Goal: Check status: Check status

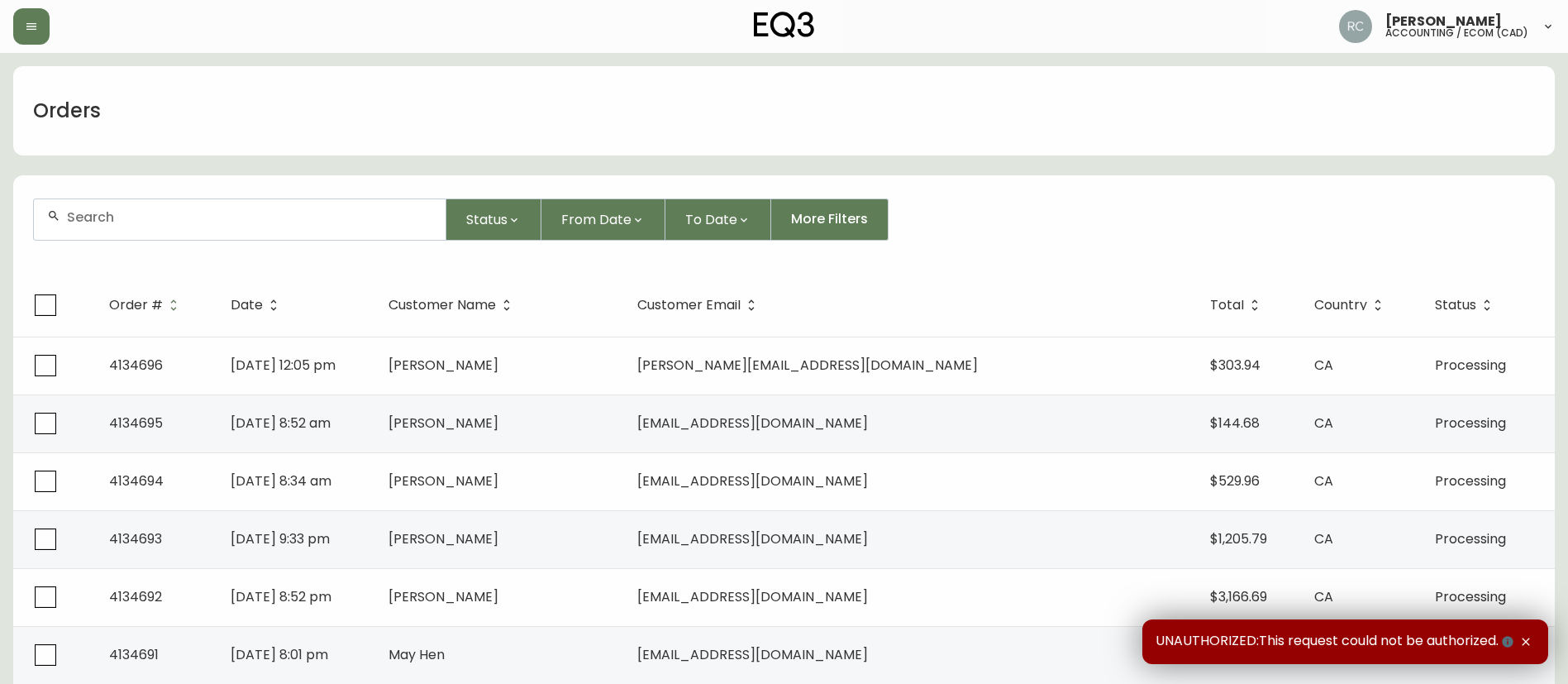
click at [239, 225] on div at bounding box center [239, 219] width 412 height 41
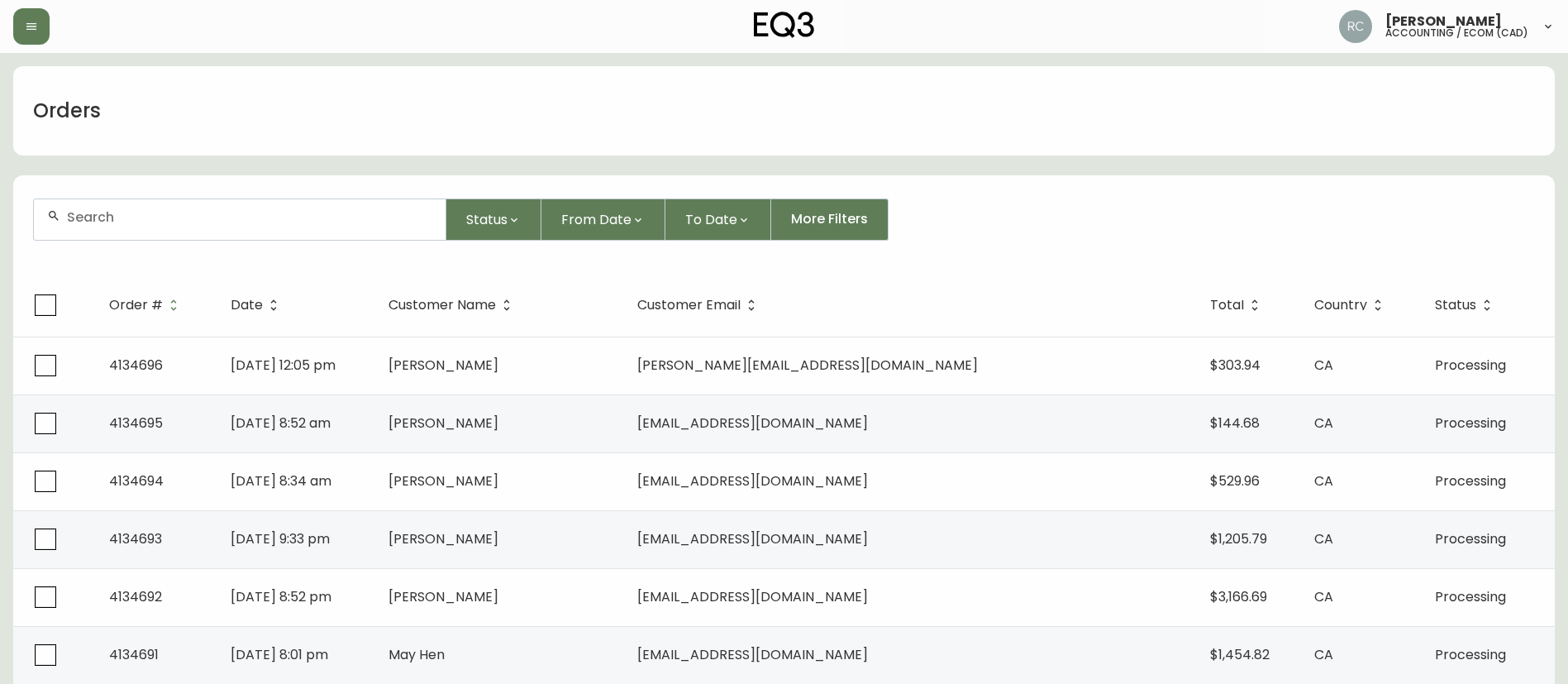
paste input "8560171"
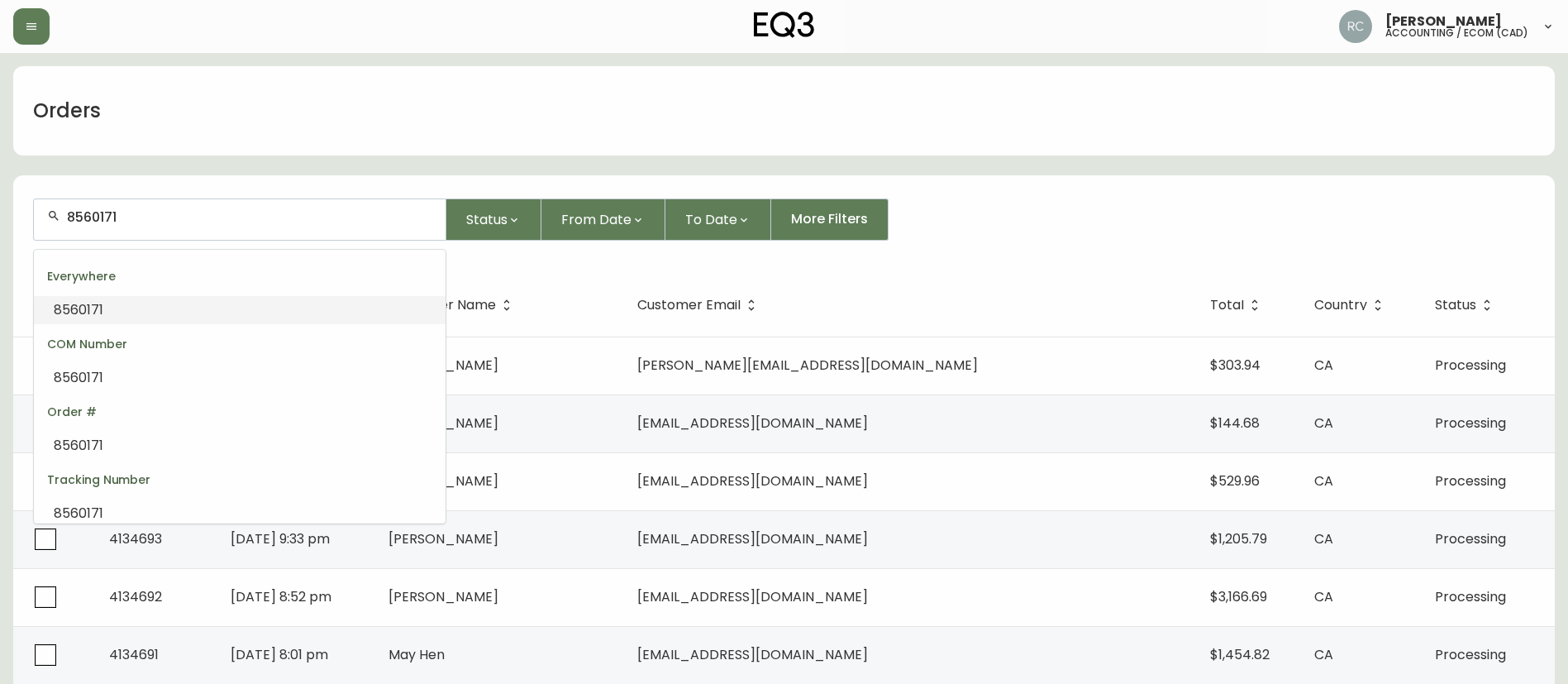
click at [197, 310] on li "8560171" at bounding box center [239, 310] width 412 height 28
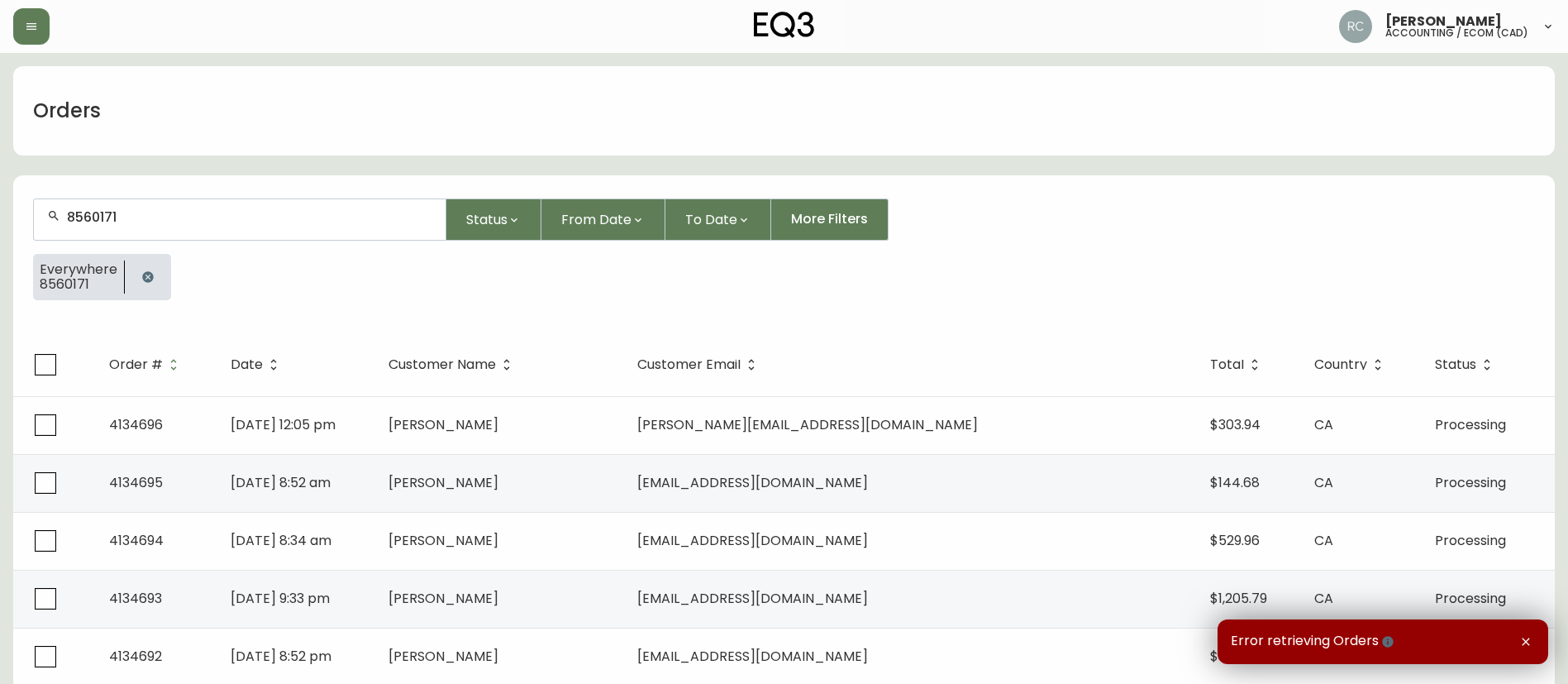
type input "8560171"
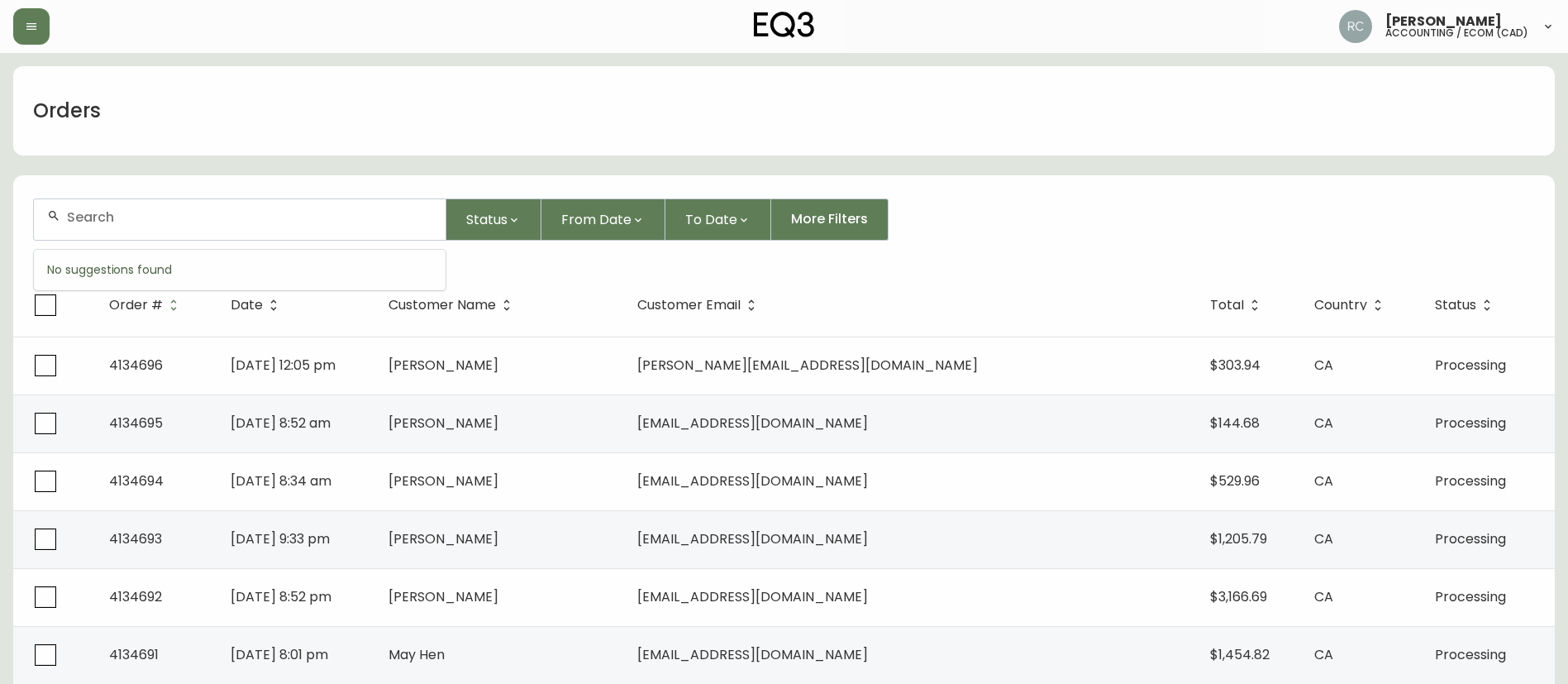
click at [81, 210] on input "text" at bounding box center [249, 217] width 365 height 16
paste input "4134672"
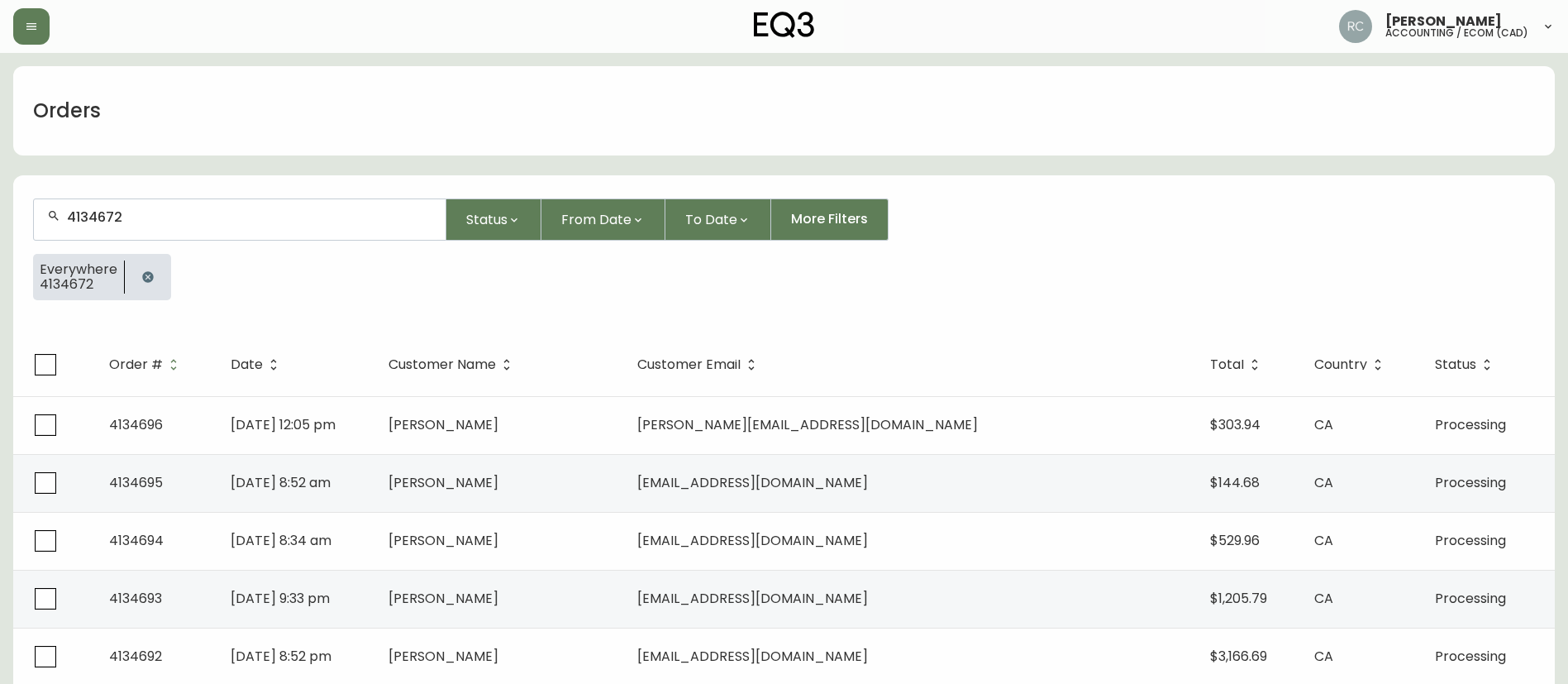
type input "4134672"
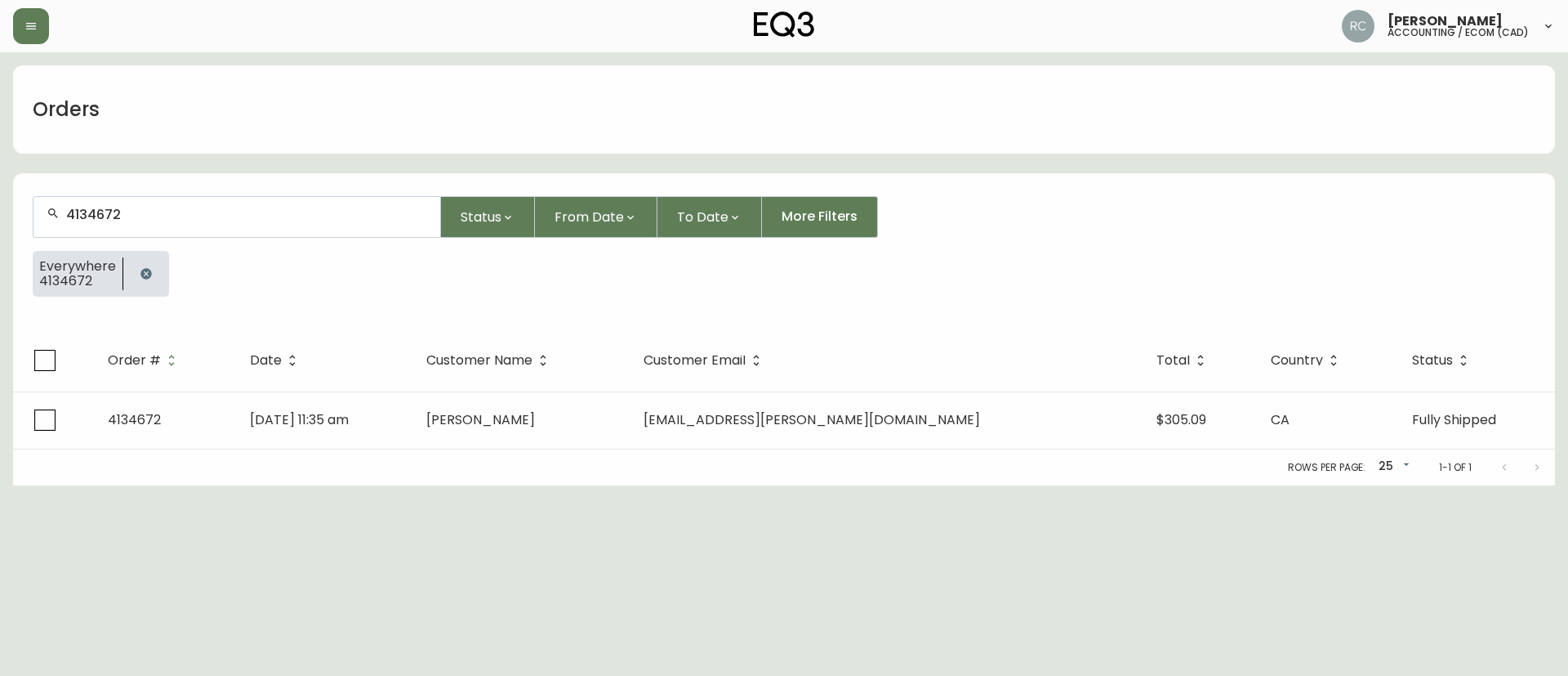
click at [993, 390] on th "Customer Email" at bounding box center [886, 360] width 513 height 62
drag, startPoint x: 1018, startPoint y: 414, endPoint x: 1038, endPoint y: 417, distance: 20.2
click at [1018, 417] on td "[EMAIL_ADDRESS][PERSON_NAME][DOMAIN_NAME]" at bounding box center [886, 420] width 513 height 57
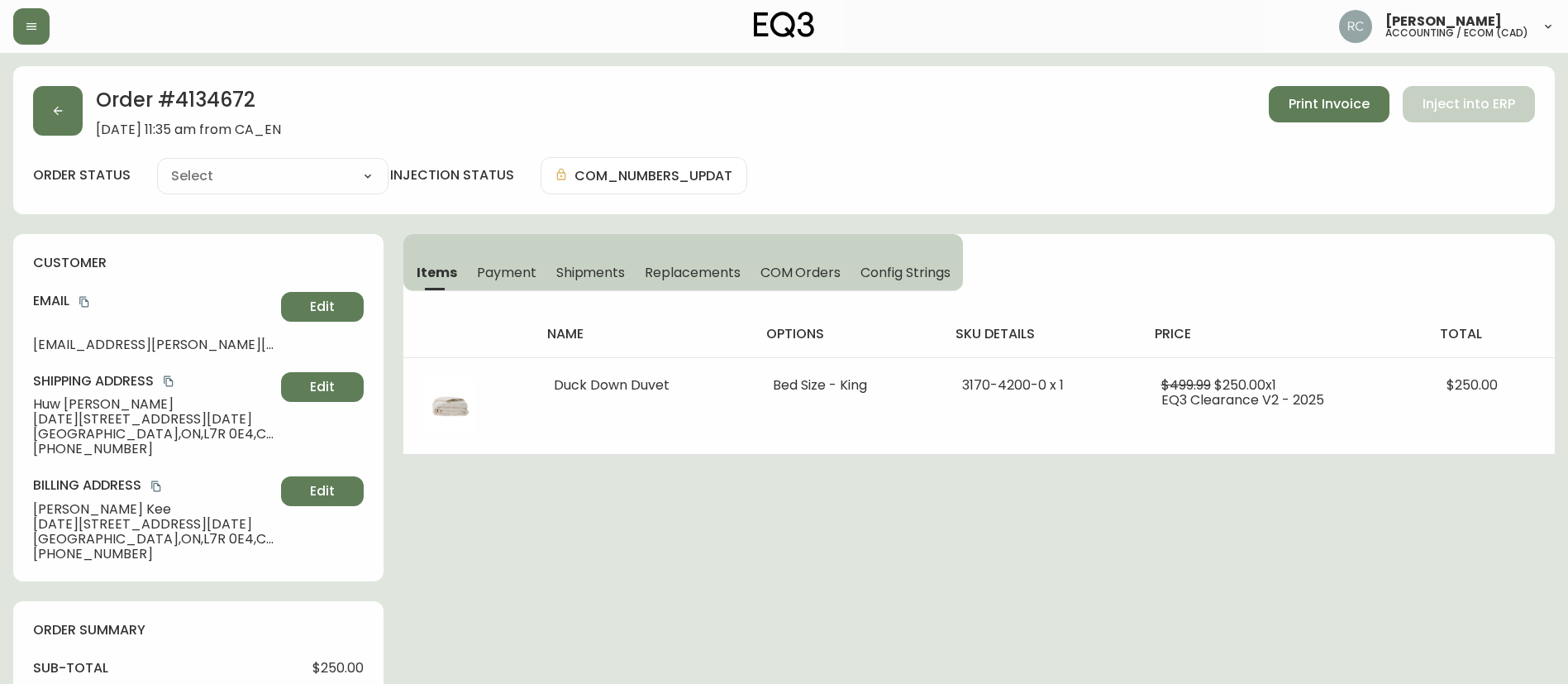
type input "Fully Shipped"
select select "FULLY_SHIPPED"
click at [786, 274] on span "COM Orders" at bounding box center [801, 272] width 81 height 17
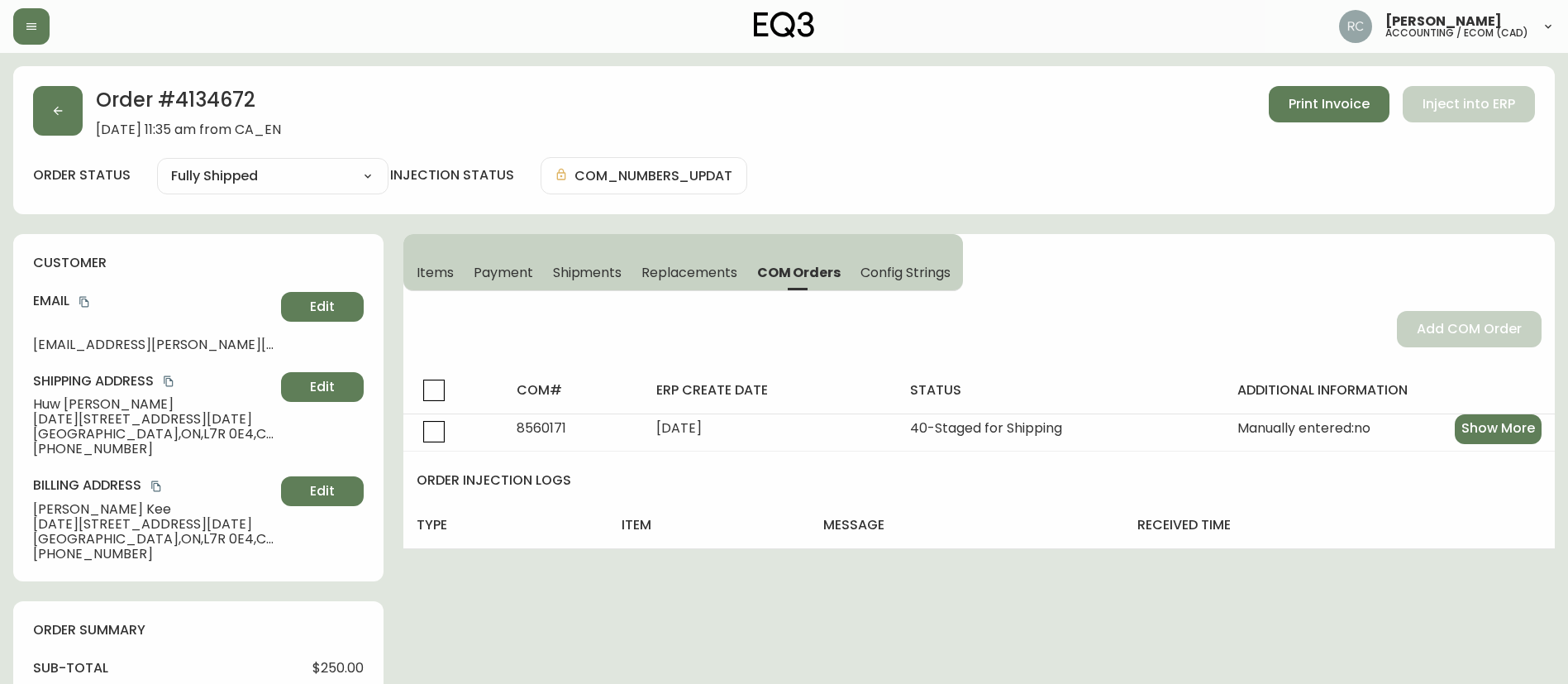
click at [459, 271] on button "Items" at bounding box center [433, 272] width 61 height 37
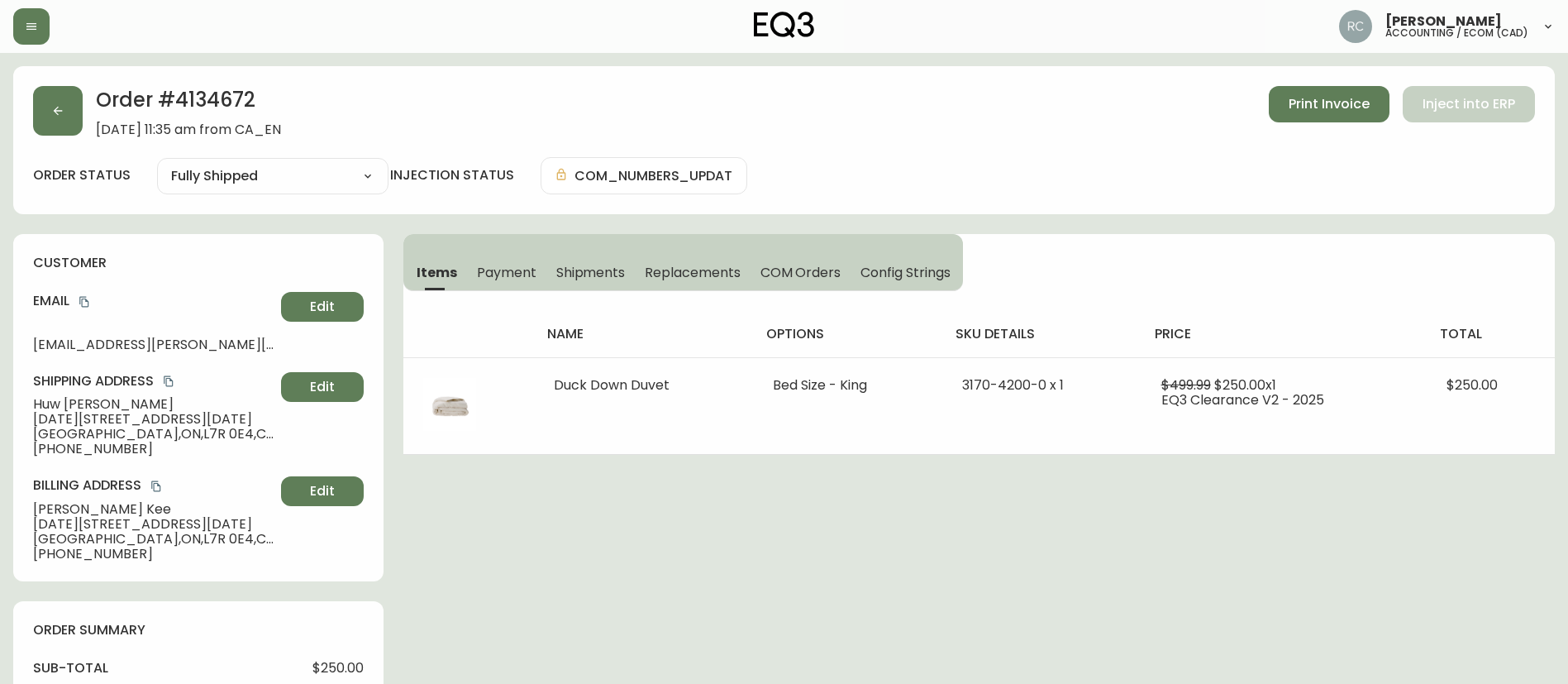
click at [52, 403] on span "Huw Tranter" at bounding box center [153, 404] width 241 height 15
copy span "Huw Tranter"
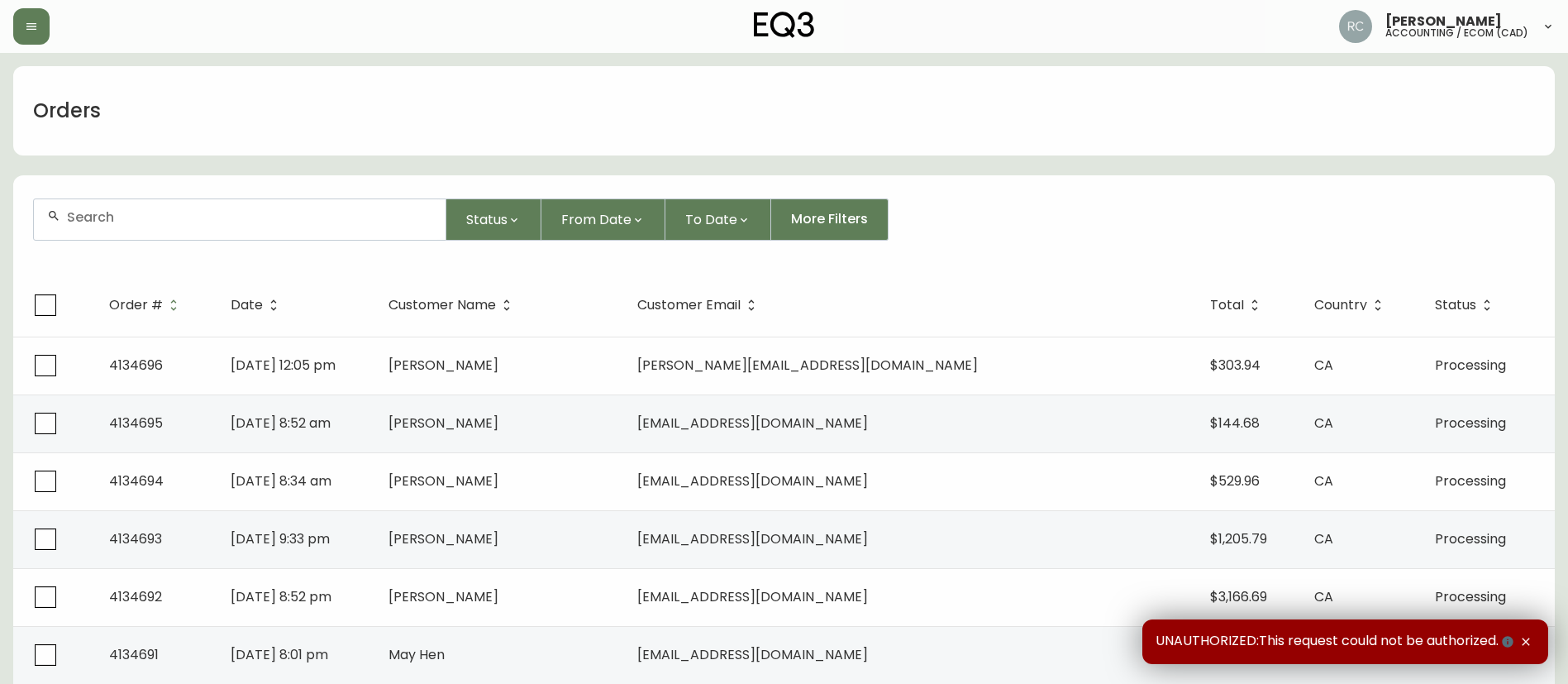
click at [379, 225] on div at bounding box center [239, 219] width 412 height 41
paste input "4133193"
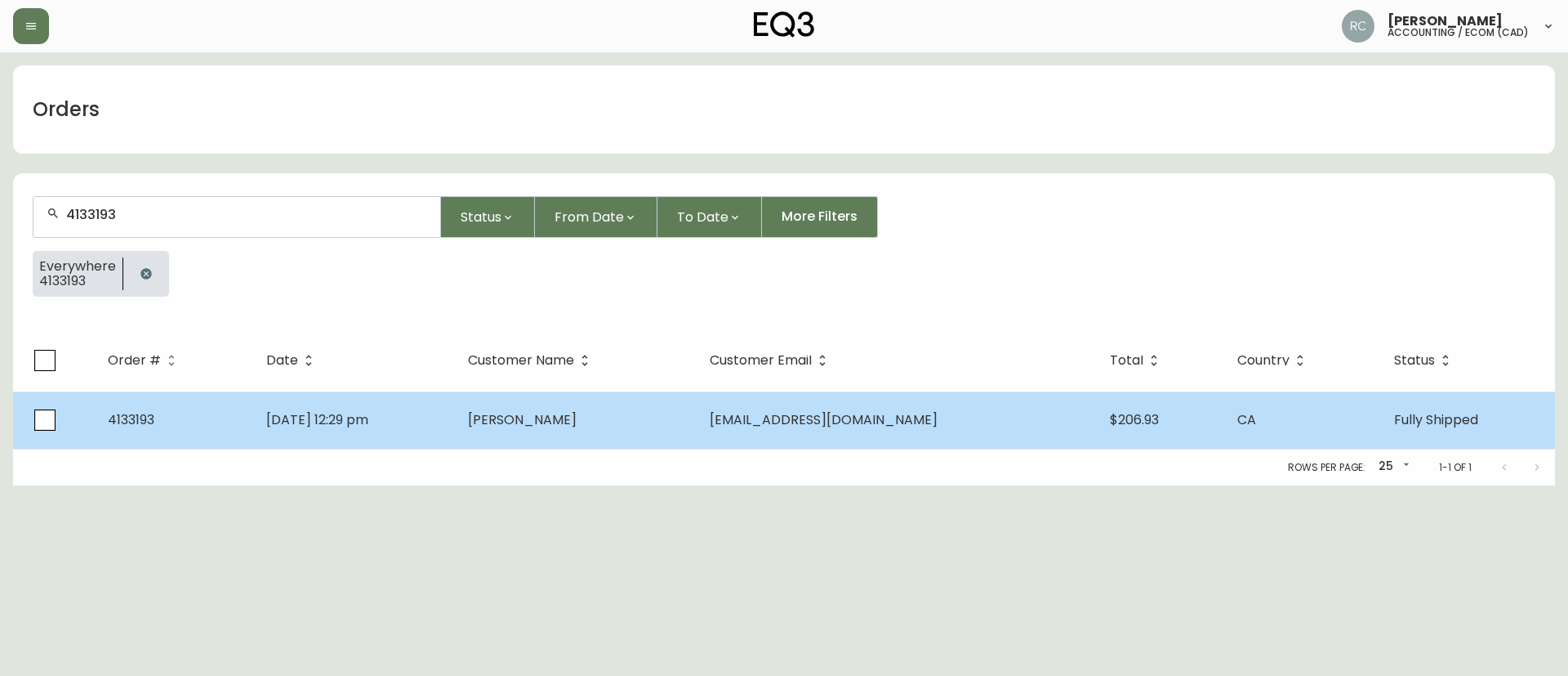
type input "4133193"
click at [667, 433] on td "Allison Cloutier" at bounding box center [576, 420] width 241 height 57
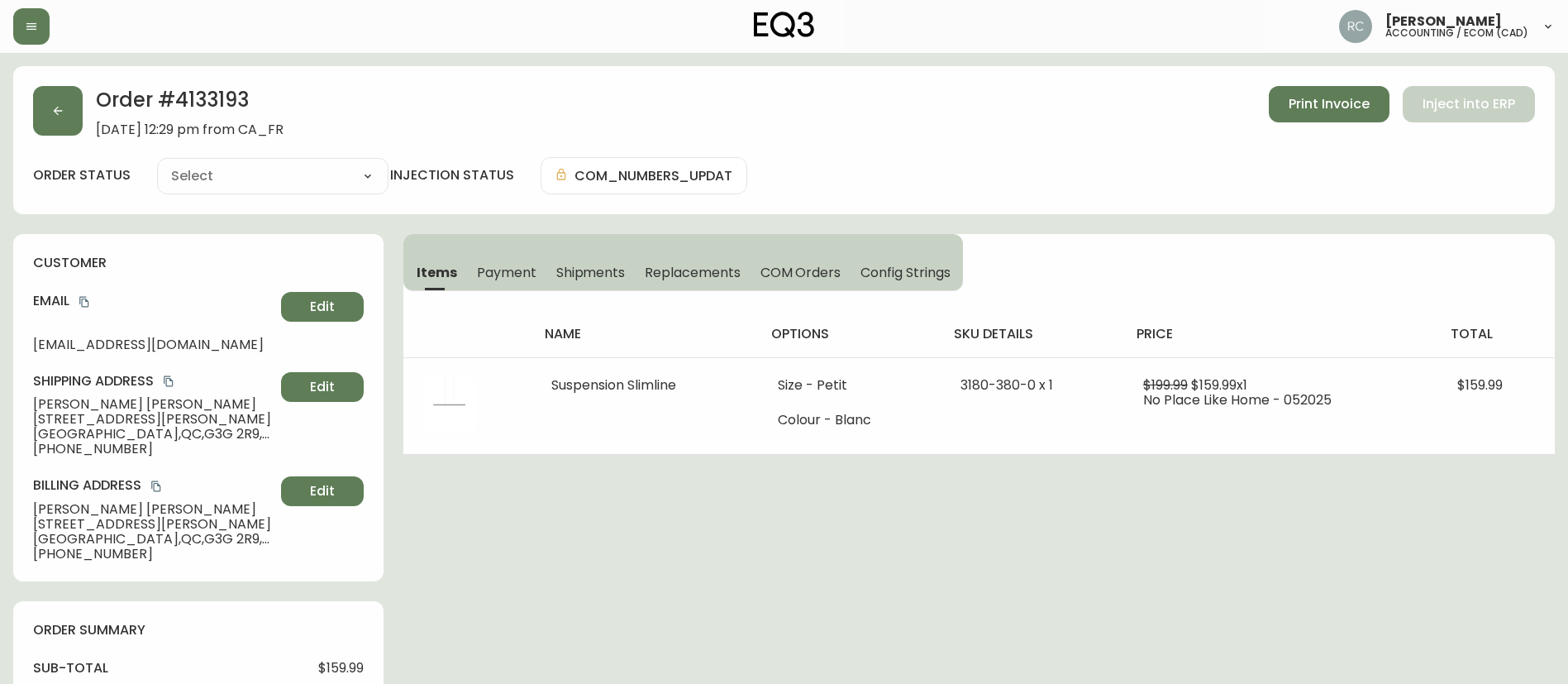
type input "Fully Shipped"
select select "FULLY_SHIPPED"
click at [483, 291] on div "name options sku details price total Suspension Slimline Size - Petit Colour - …" at bounding box center [979, 372] width 1151 height 164
click at [492, 286] on button "Payment" at bounding box center [507, 272] width 79 height 37
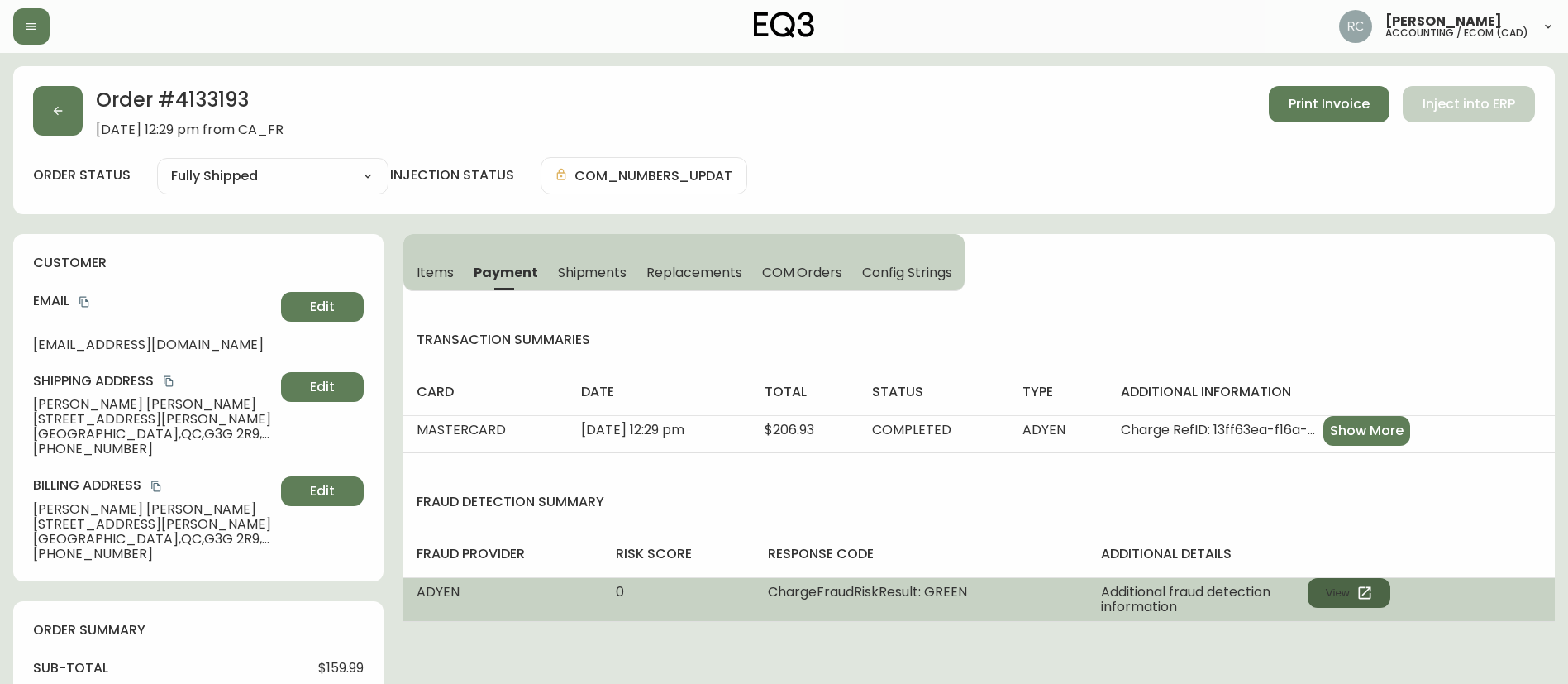
click at [1350, 607] on button "View" at bounding box center [1348, 593] width 82 height 30
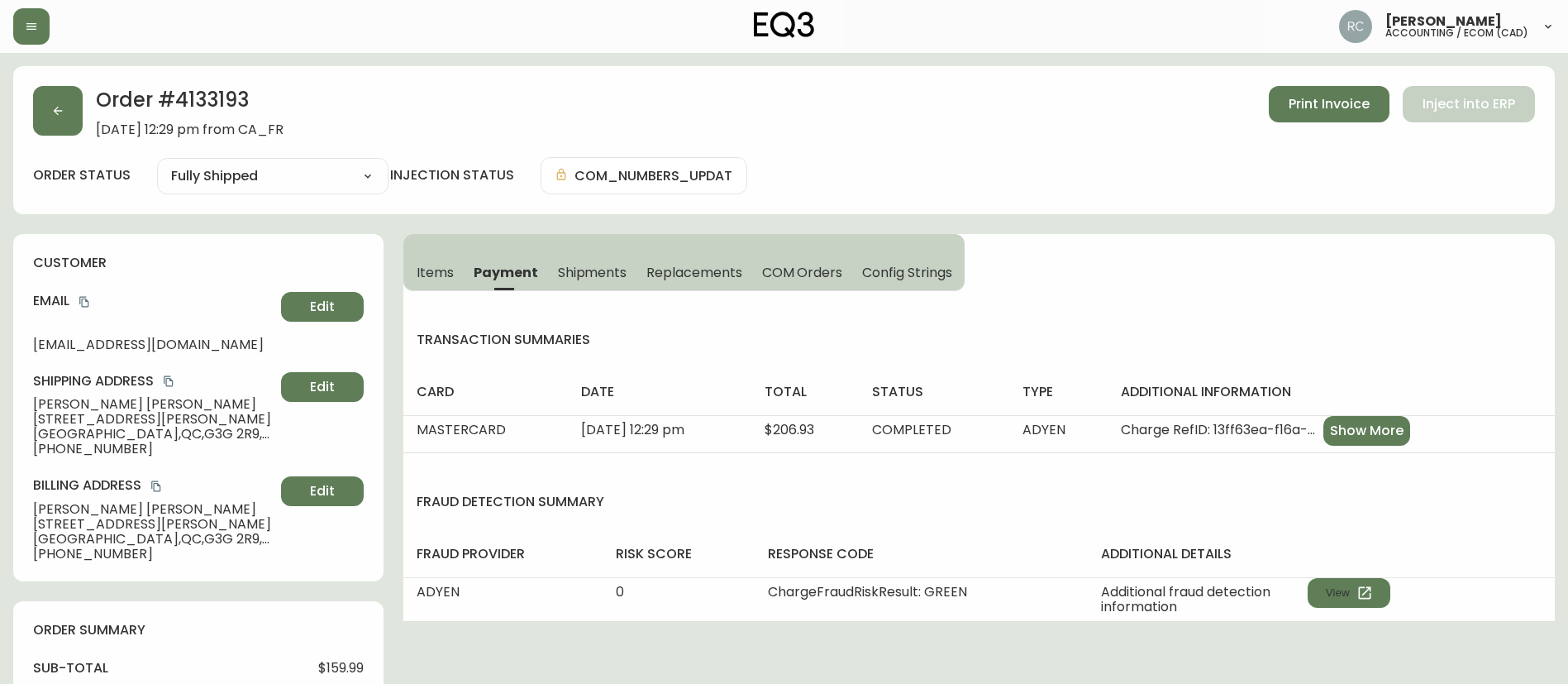
click at [439, 265] on span "Items" at bounding box center [435, 272] width 37 height 17
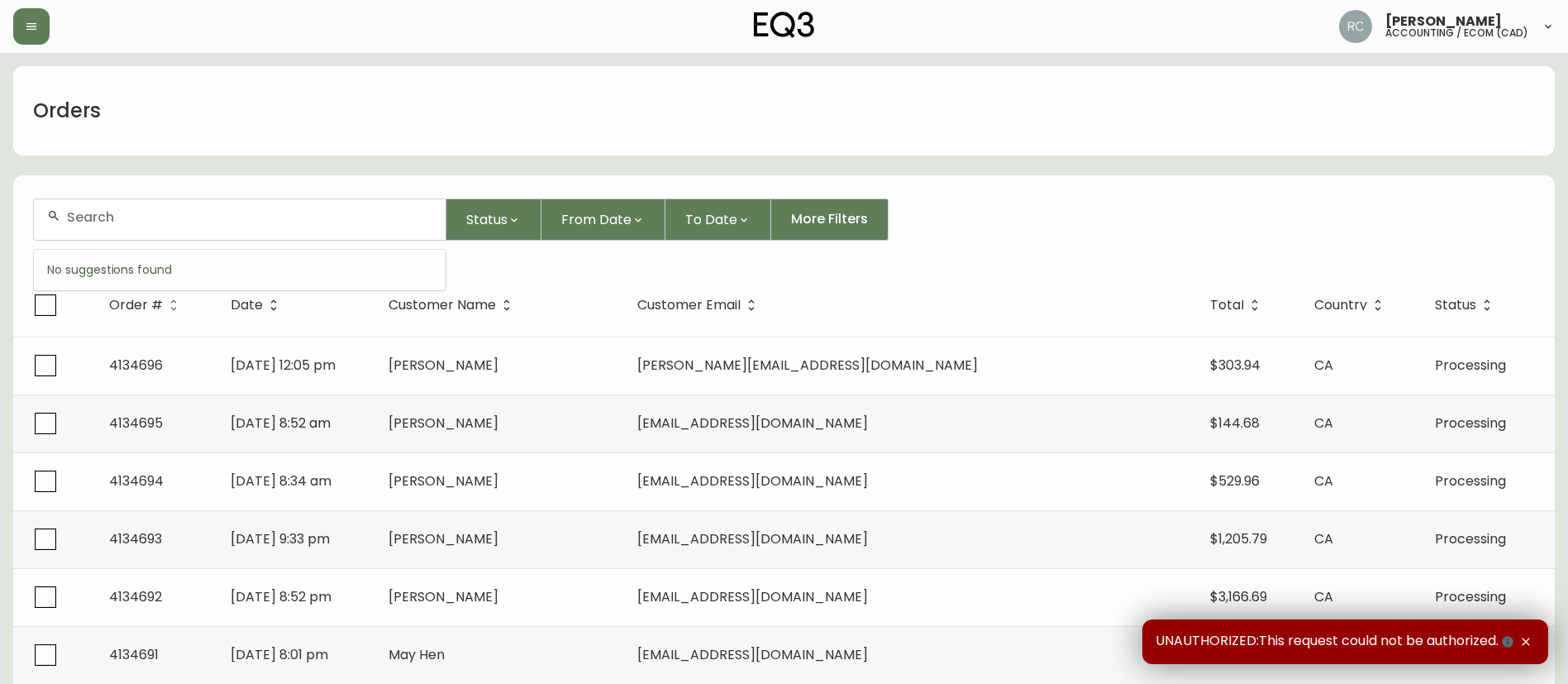
click at [309, 220] on input "text" at bounding box center [249, 217] width 365 height 16
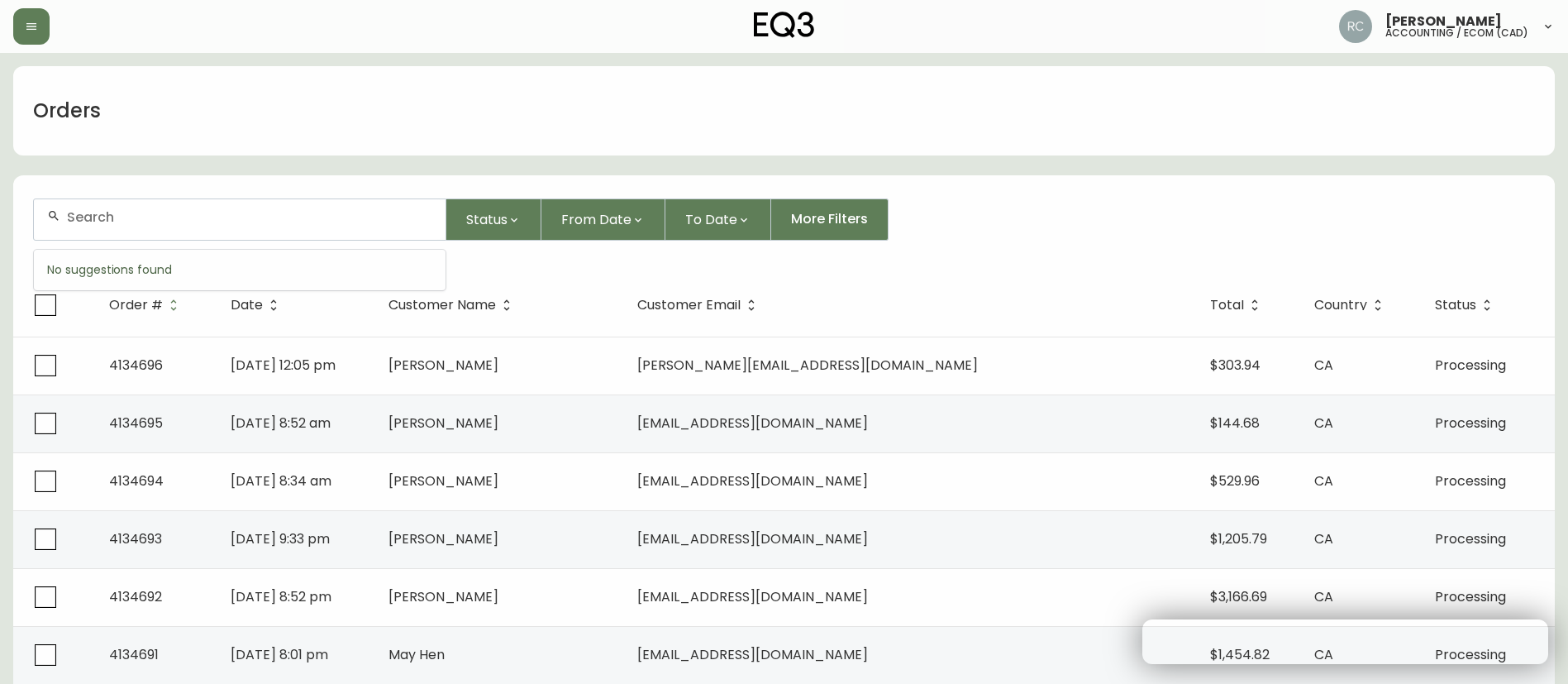
paste input "4133074"
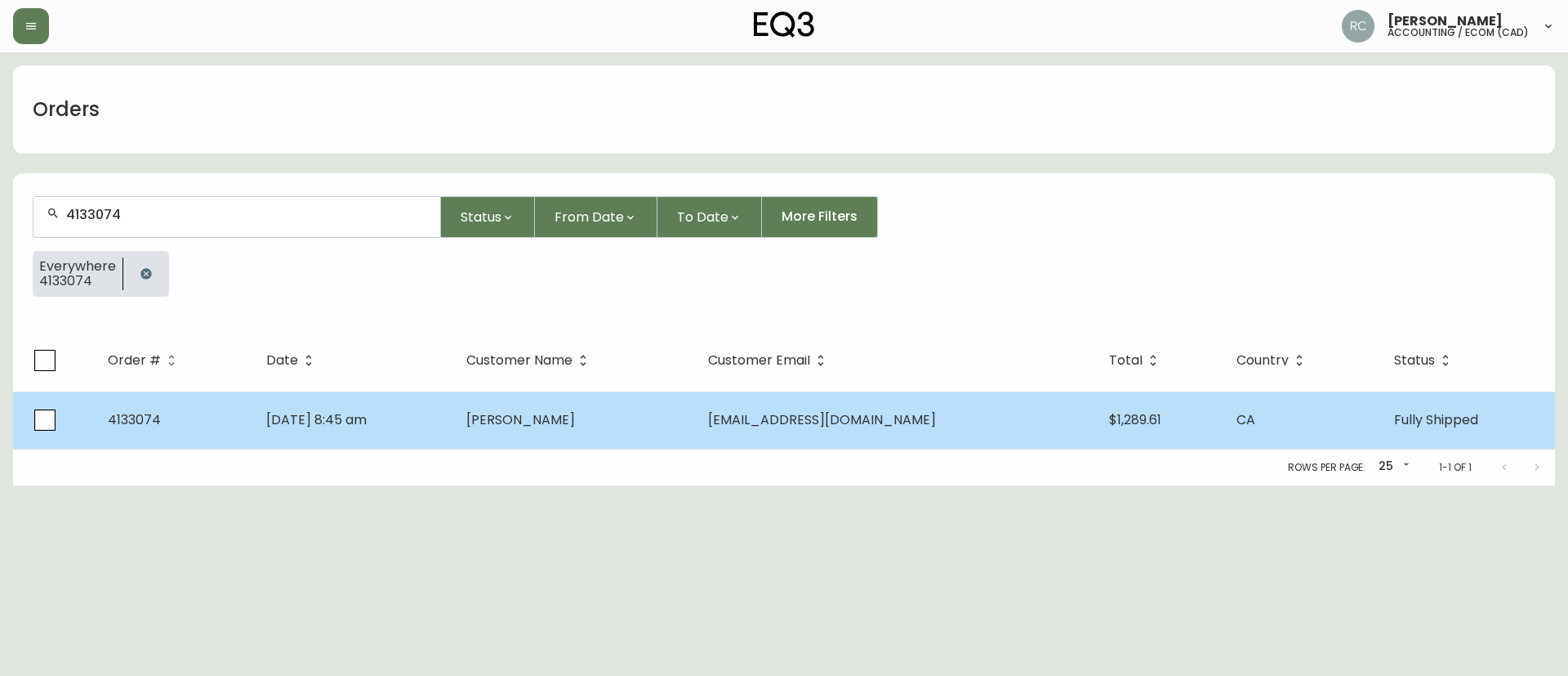
type input "4133074"
click at [420, 425] on td "May 19 2025, 8:45 am" at bounding box center [353, 420] width 200 height 57
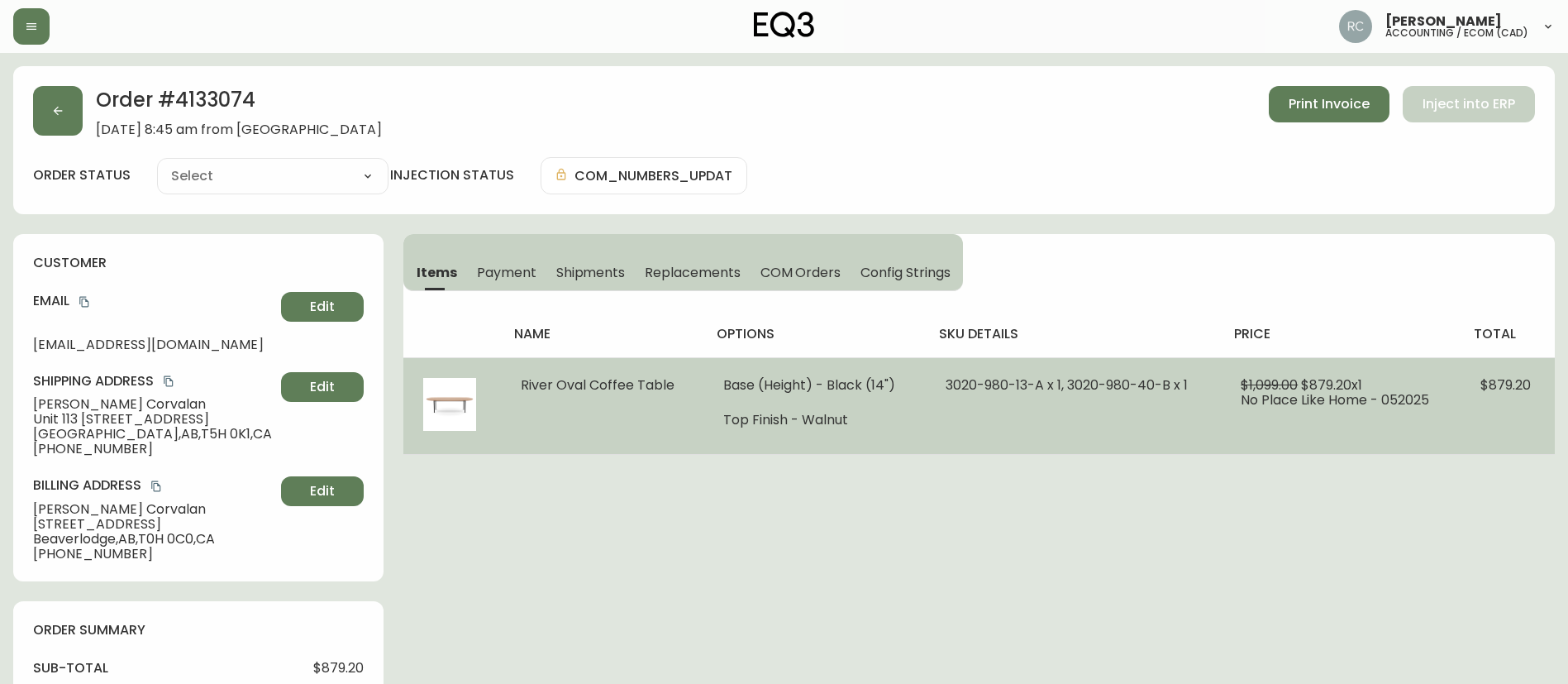
type input "Fully Shipped"
select select "FULLY_SHIPPED"
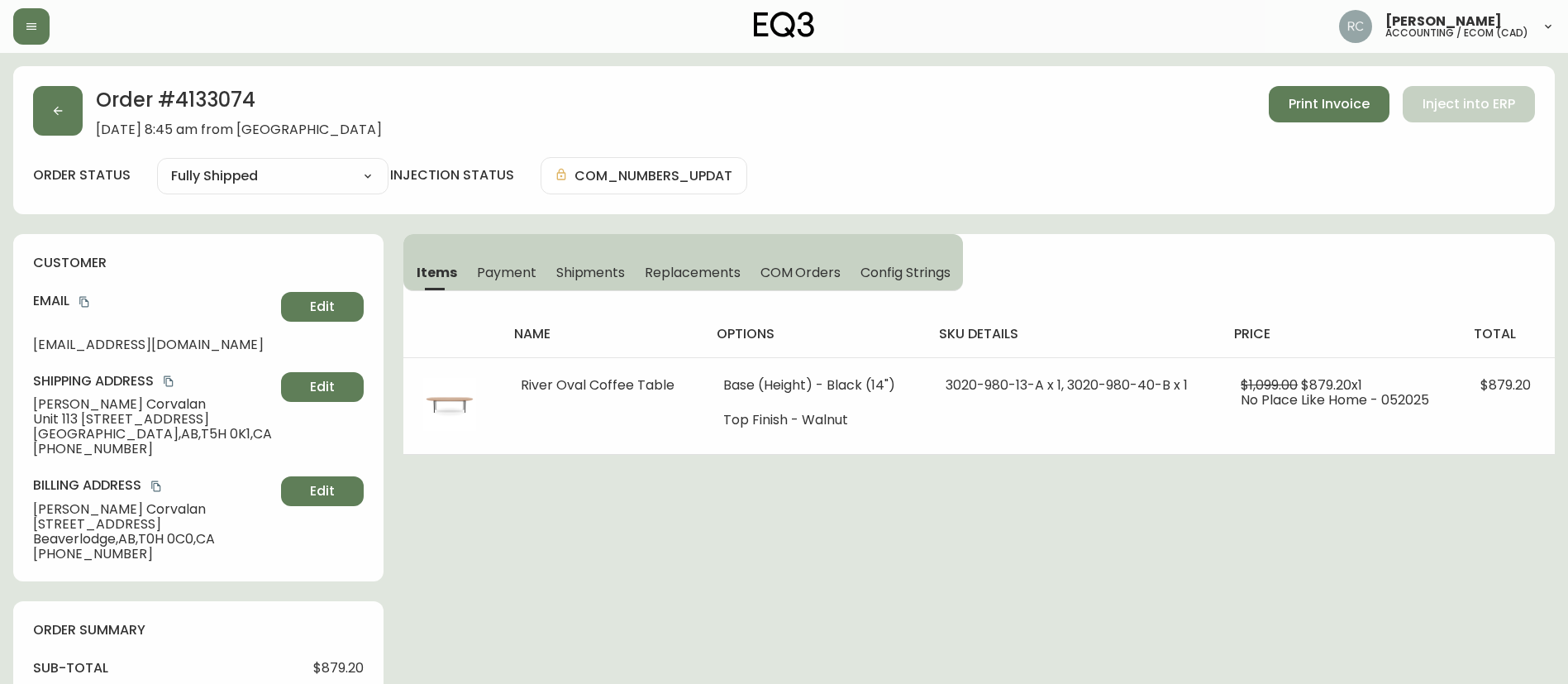
click at [499, 266] on span "Payment" at bounding box center [507, 272] width 60 height 17
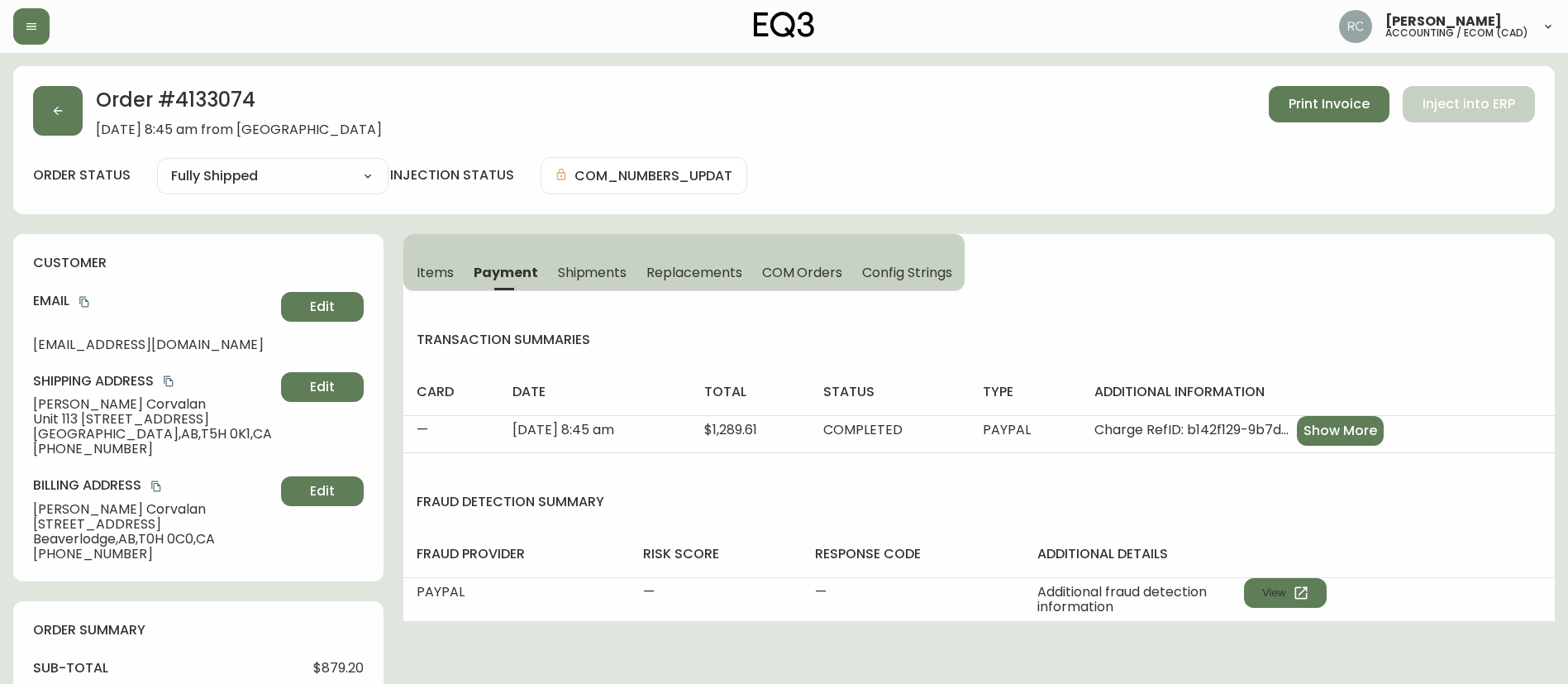
click at [410, 277] on button "Items" at bounding box center [433, 272] width 61 height 37
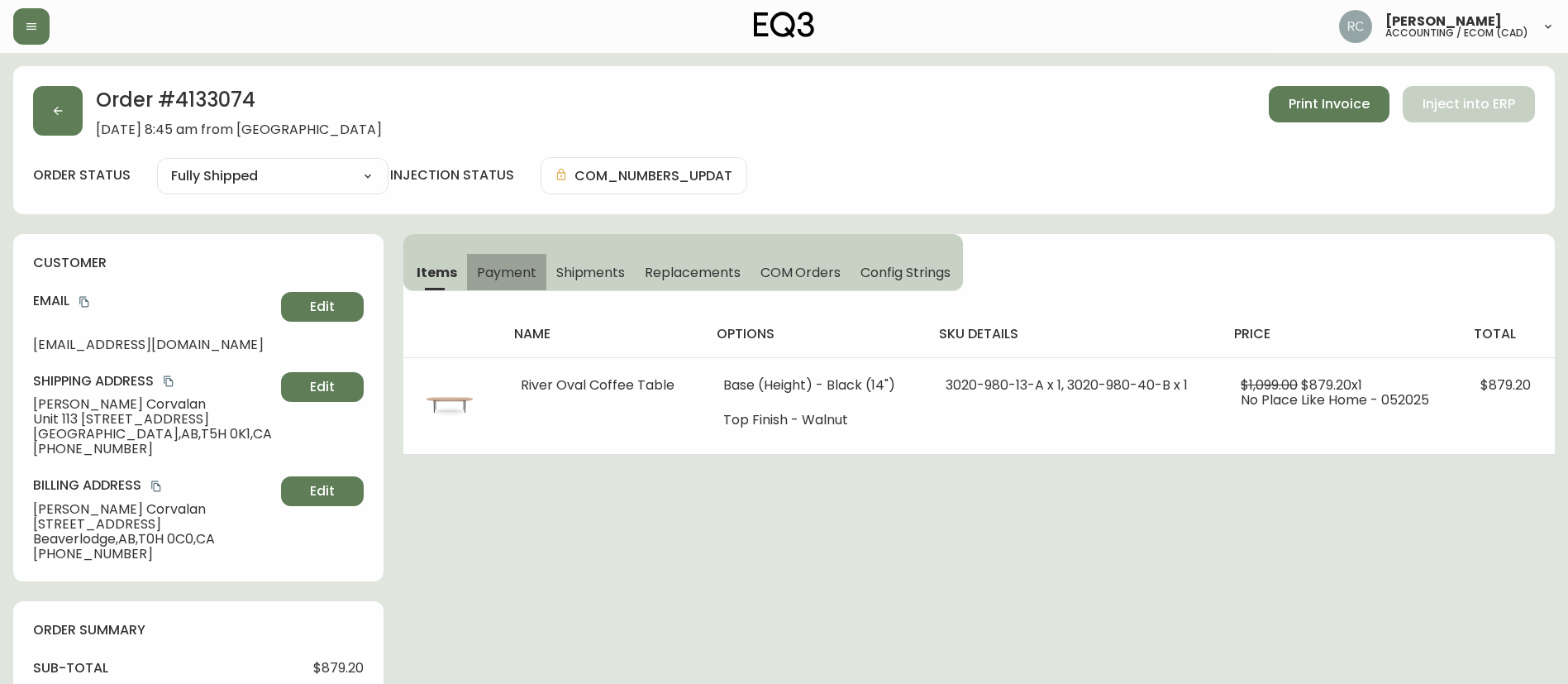
click at [536, 279] on button "Payment" at bounding box center [507, 272] width 79 height 37
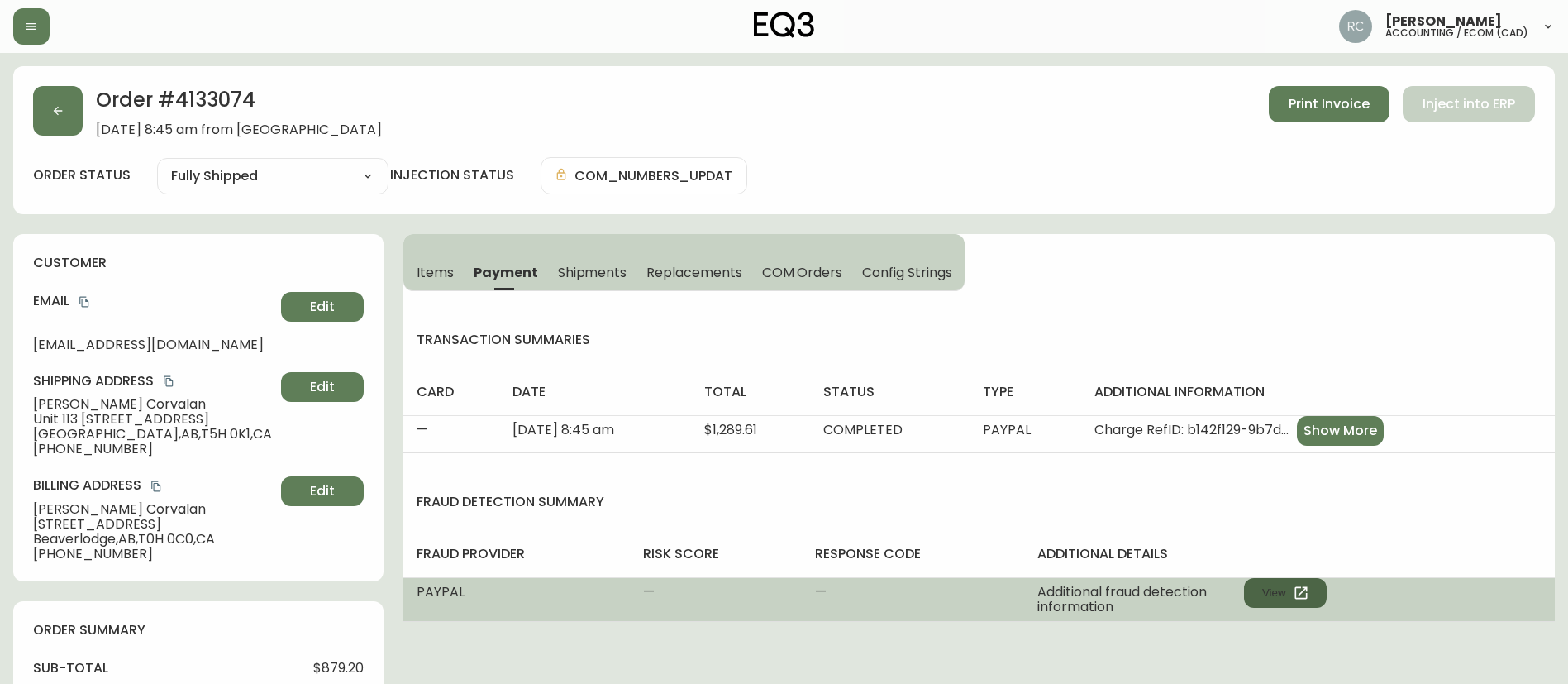
click at [1298, 596] on icon "button" at bounding box center [1300, 593] width 17 height 17
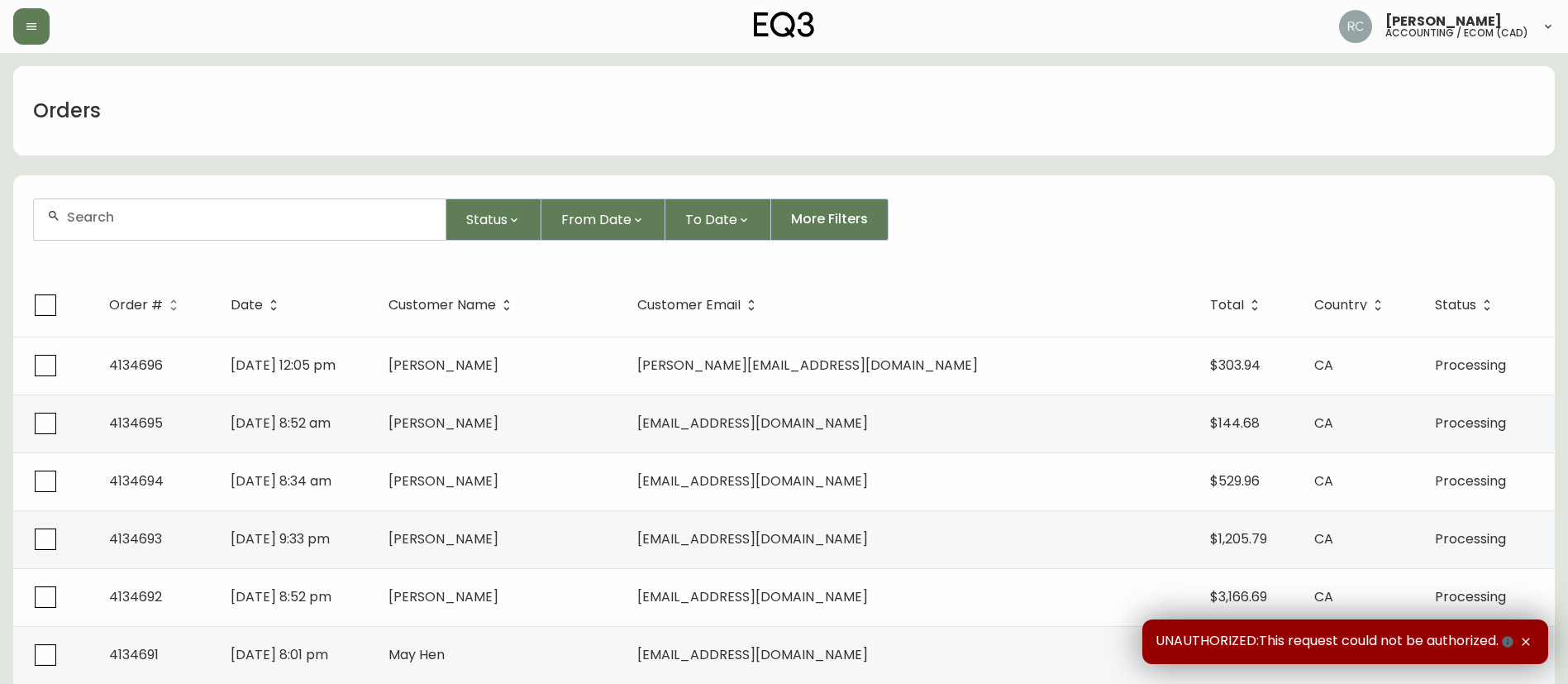
click at [316, 205] on div at bounding box center [239, 219] width 412 height 41
paste input "4133193"
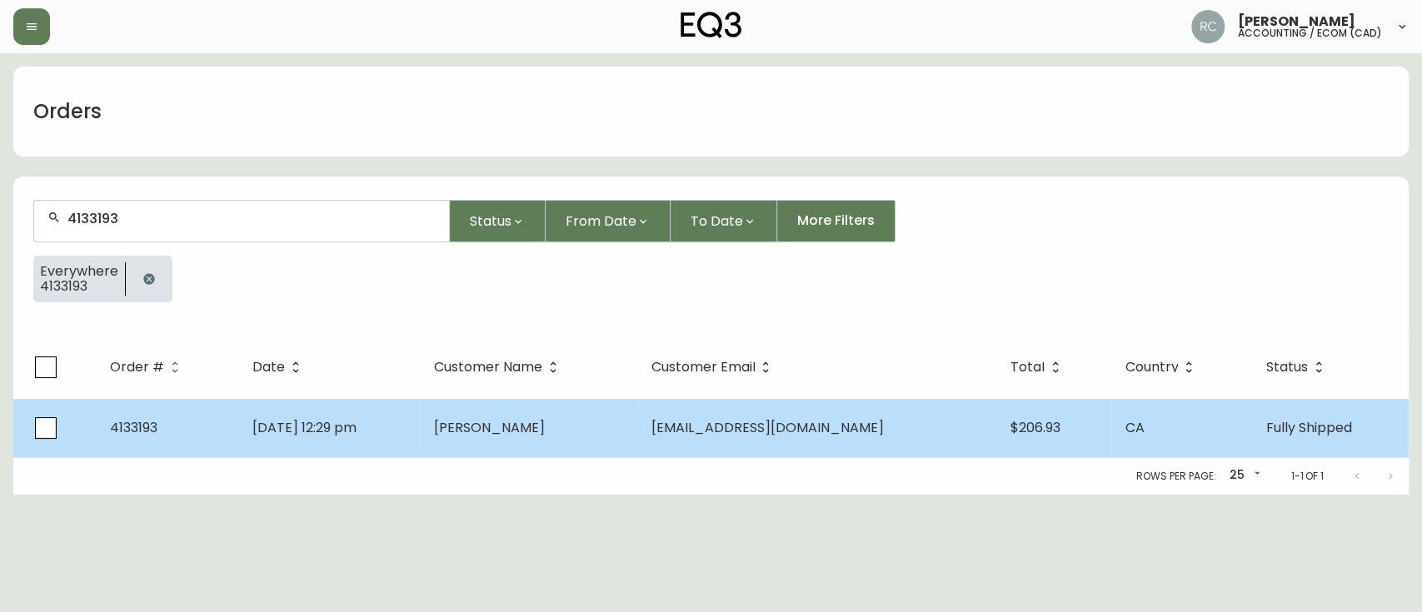
type input "4133193"
click at [545, 418] on span "Allison Cloutier" at bounding box center [489, 427] width 111 height 19
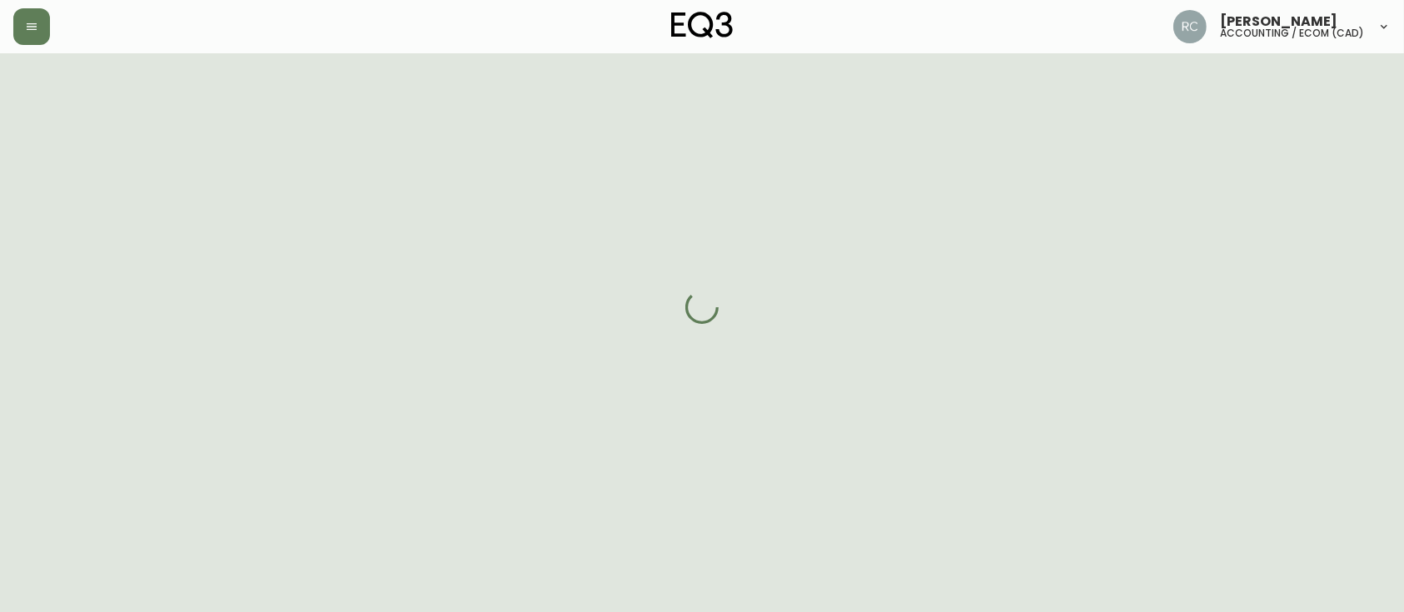
scroll to position [53, 0]
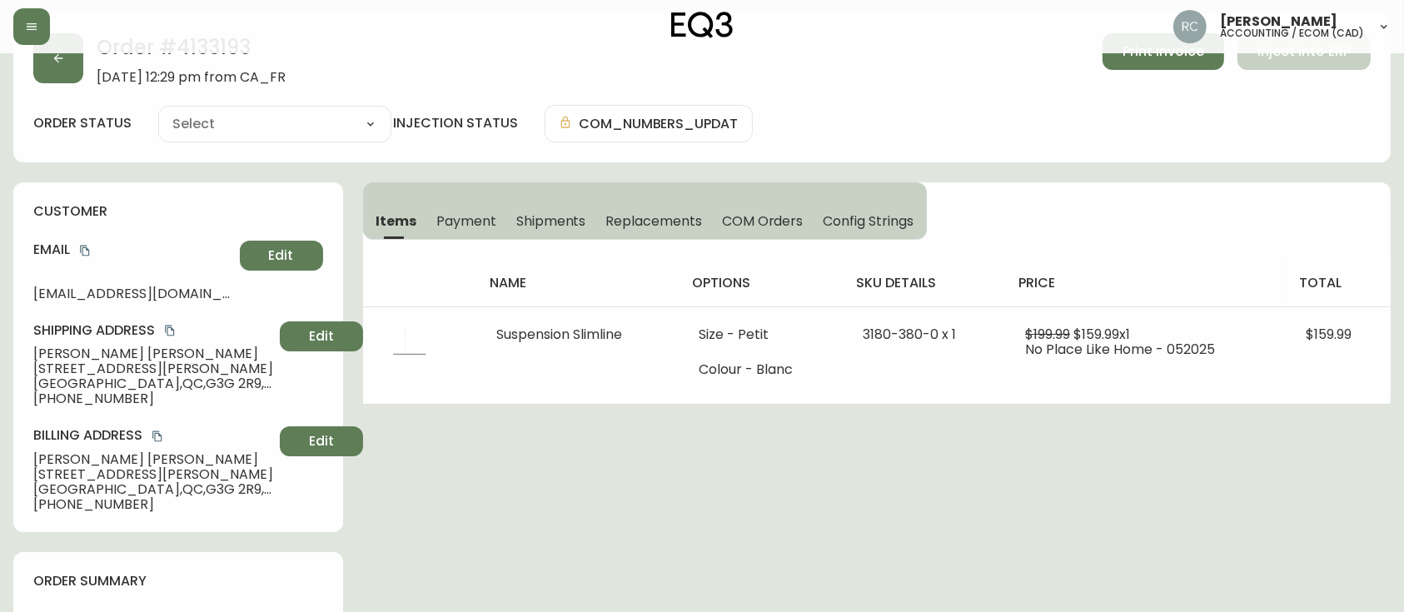
type input "Fully Shipped"
select select "FULLY_SHIPPED"
click at [670, 223] on span "Replacements" at bounding box center [653, 220] width 96 height 17
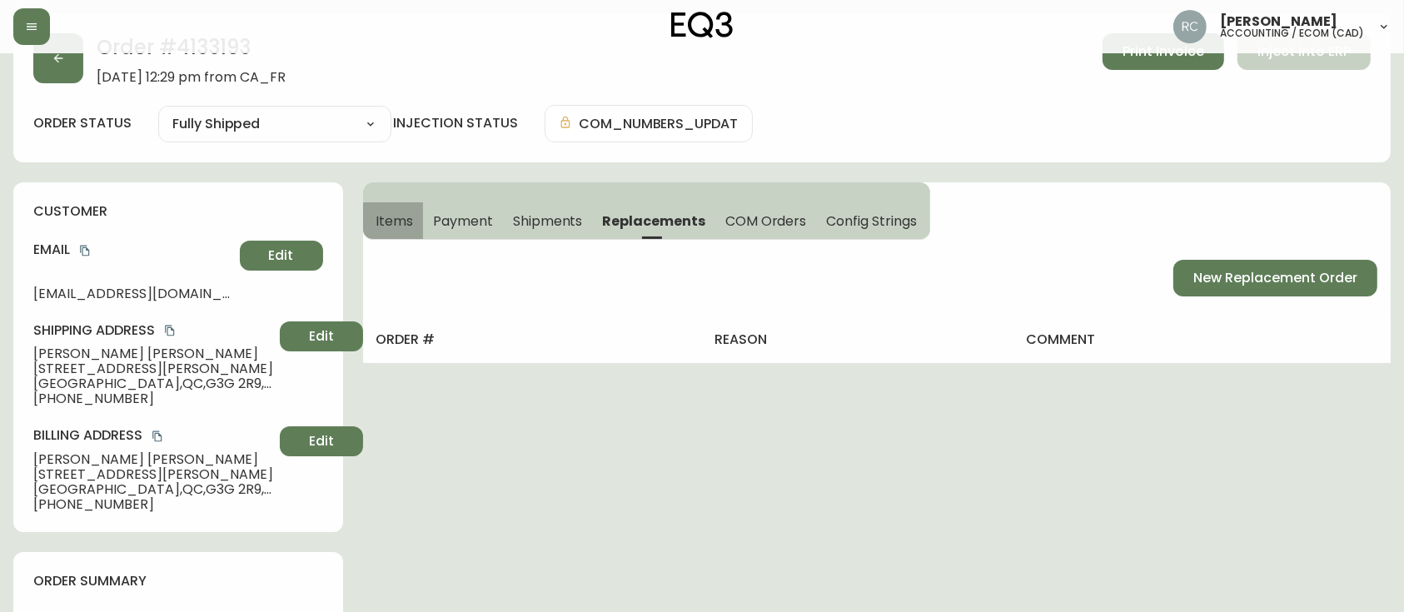
click at [393, 207] on button "Items" at bounding box center [393, 220] width 61 height 37
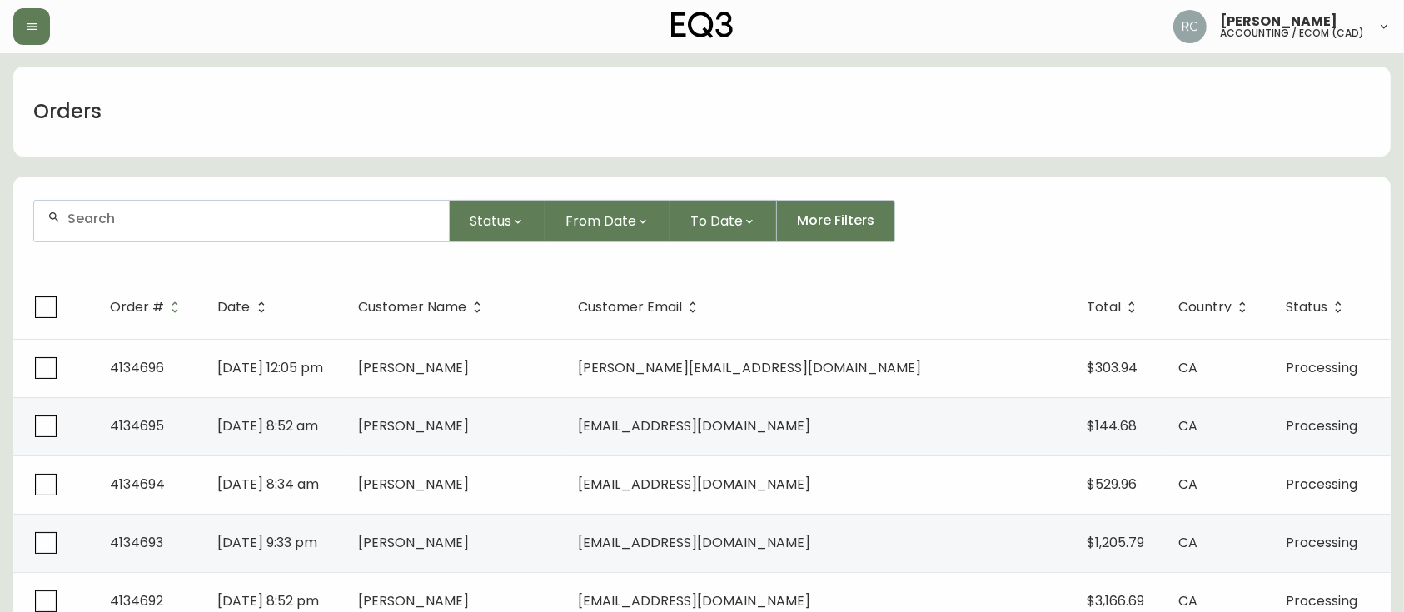
click at [311, 227] on div at bounding box center [241, 221] width 415 height 41
paste input "4133074"
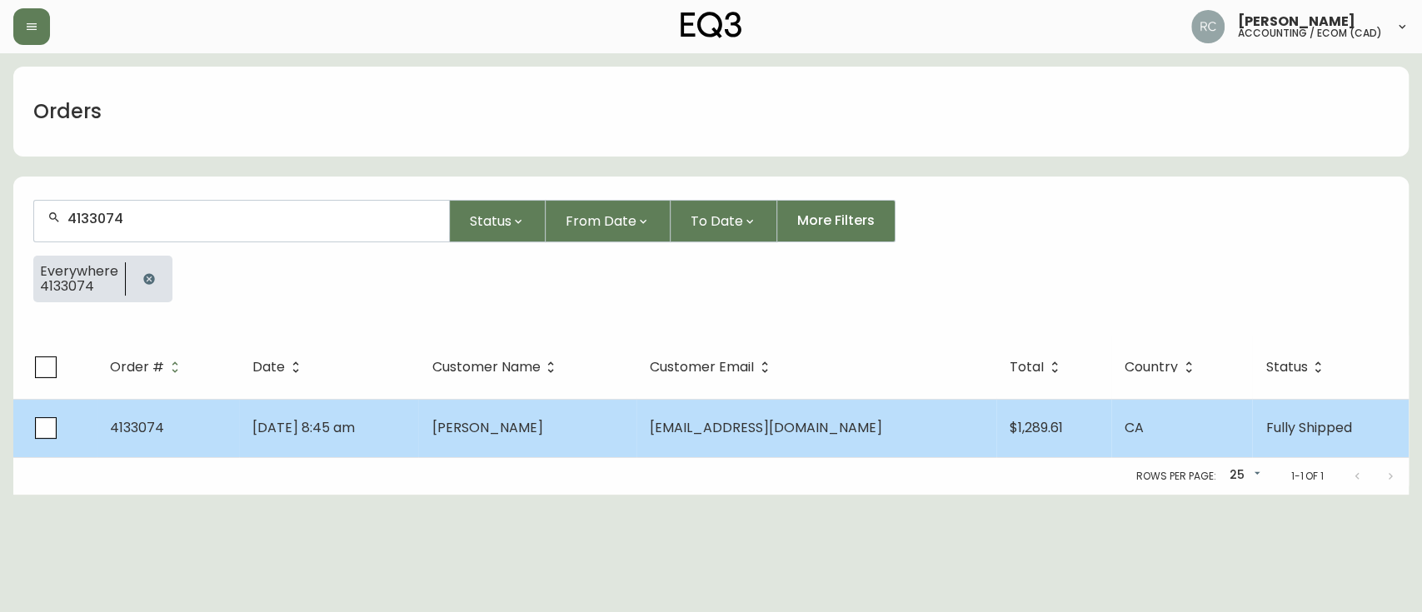
type input "4133074"
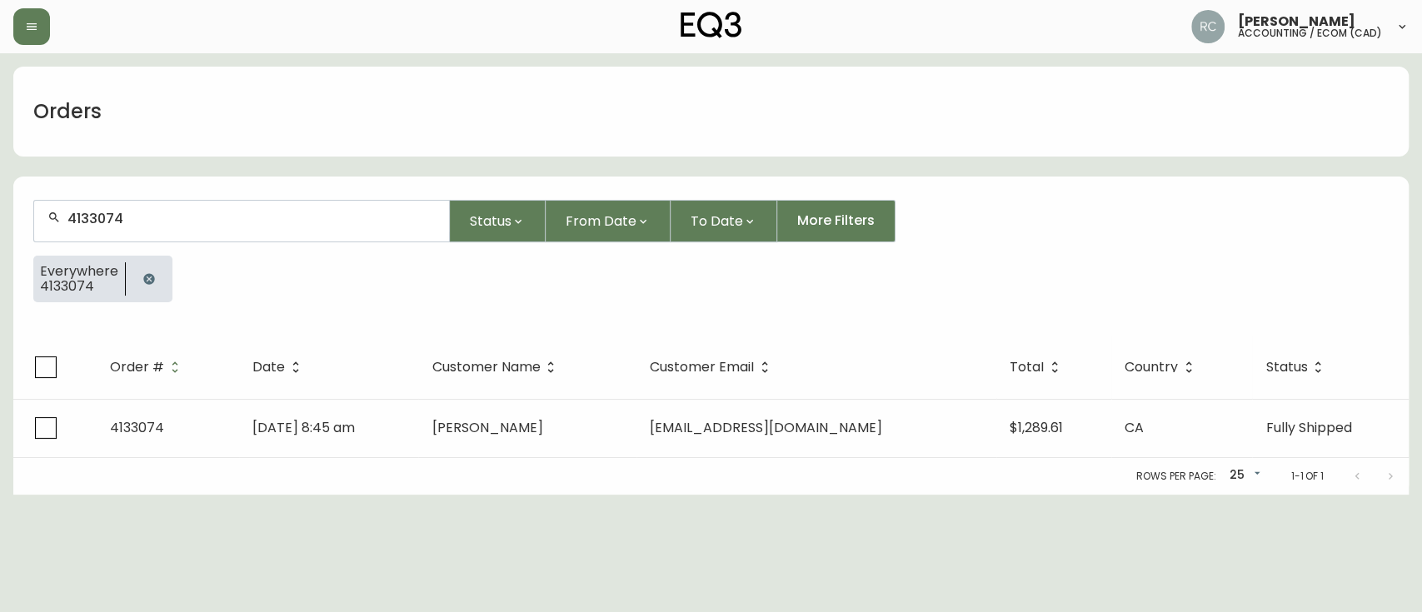
click at [628, 424] on td "[PERSON_NAME]" at bounding box center [526, 428] width 217 height 58
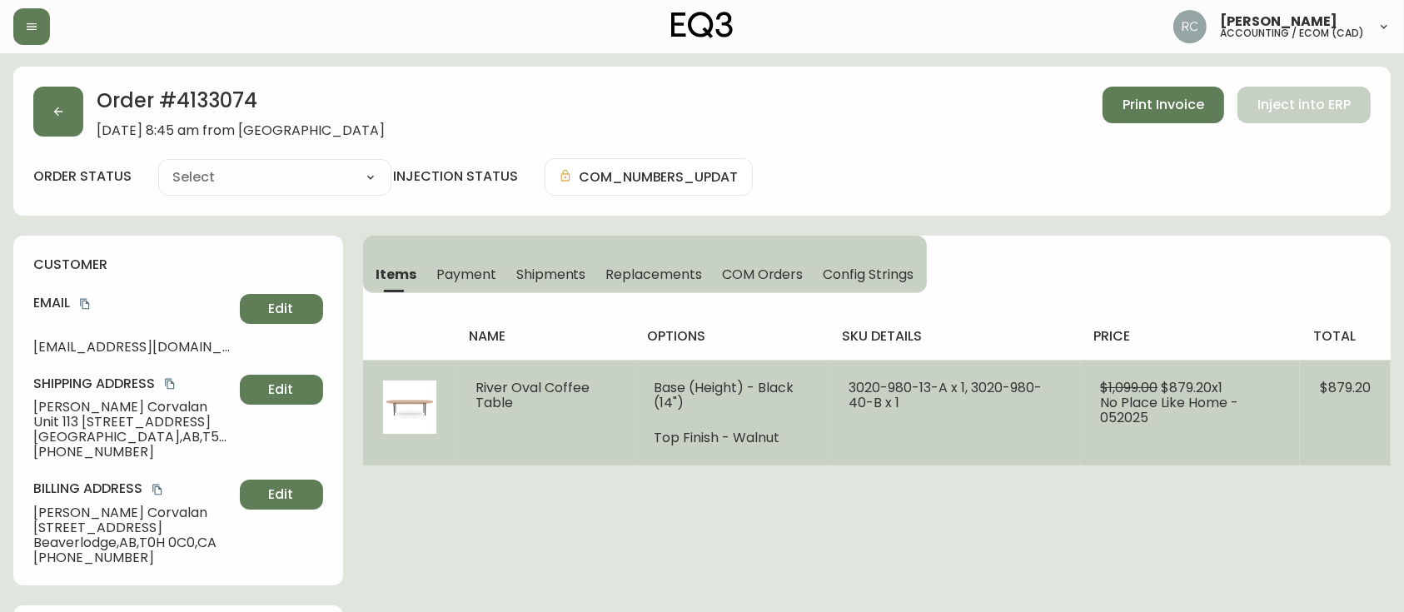
type input "Fully Shipped"
select select "FULLY_SHIPPED"
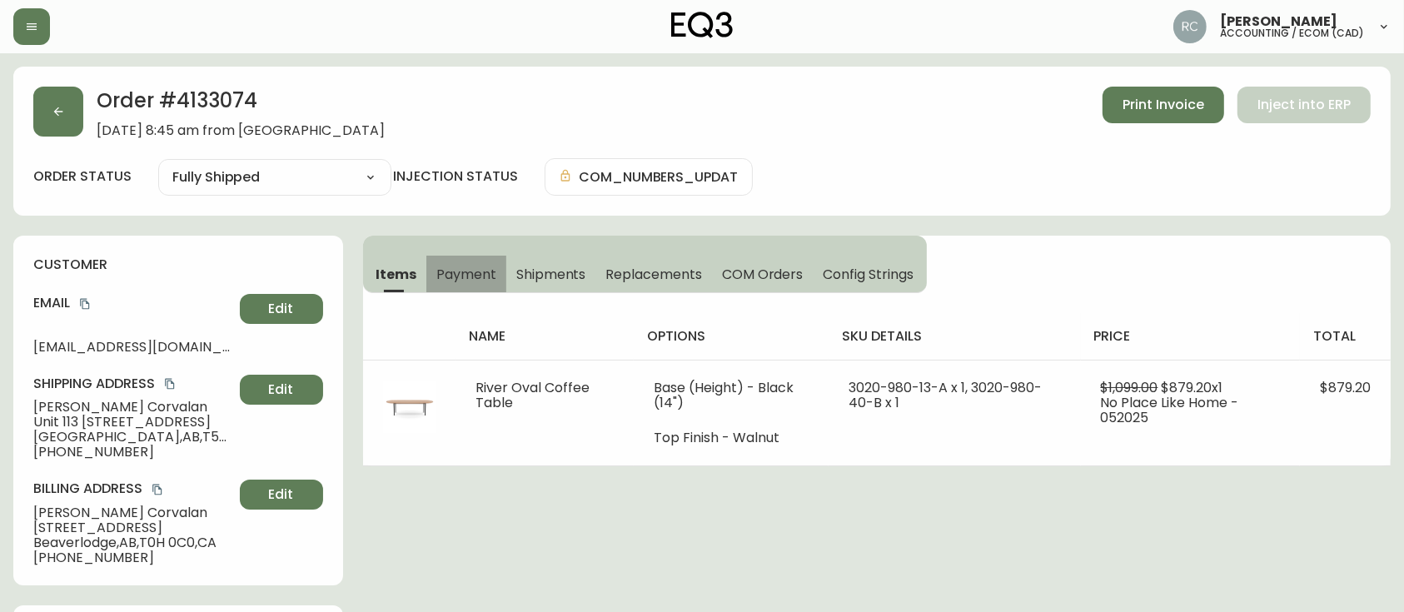
click at [470, 270] on span "Payment" at bounding box center [466, 274] width 60 height 17
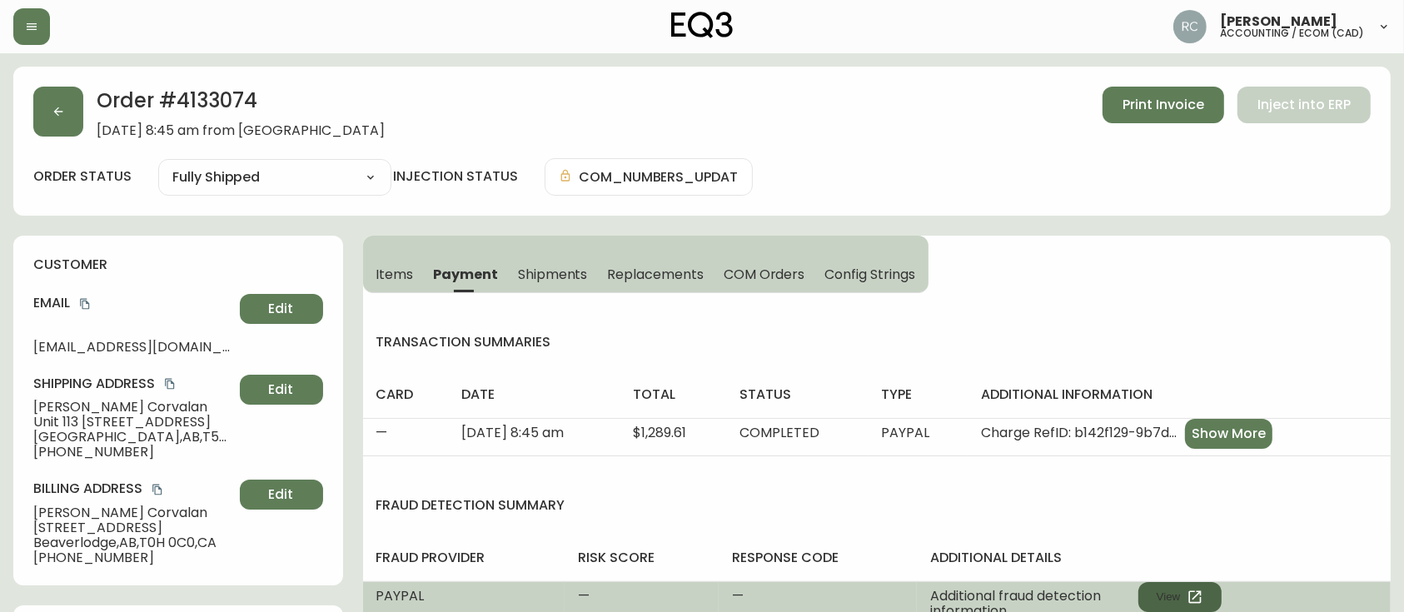
click at [1153, 585] on button "View" at bounding box center [1179, 597] width 83 height 30
